Goal: Task Accomplishment & Management: Manage account settings

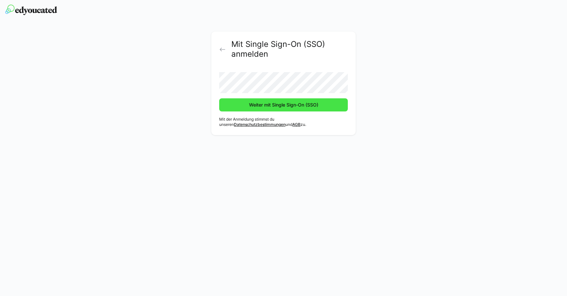
click at [282, 107] on span "Weiter mit Single Sign-On (SSO)" at bounding box center [283, 105] width 71 height 7
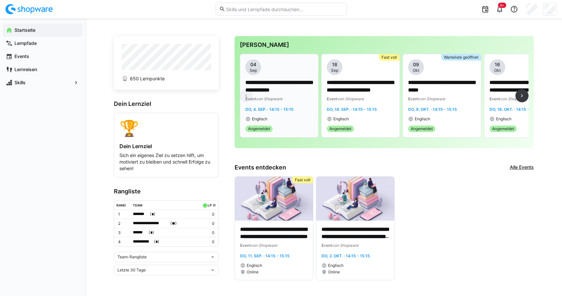
click at [280, 67] on app-date-bubble "04 Sep" at bounding box center [279, 67] width 68 height 16
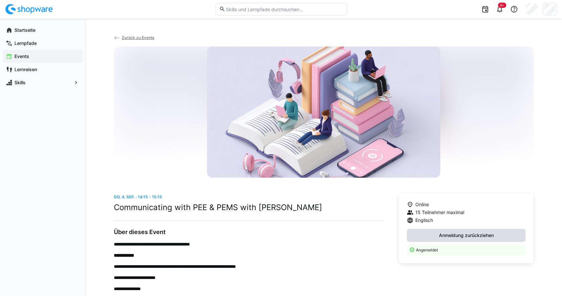
click at [473, 236] on span "Anmeldung zurückziehen" at bounding box center [466, 235] width 57 height 7
